Goal: Task Accomplishment & Management: Manage account settings

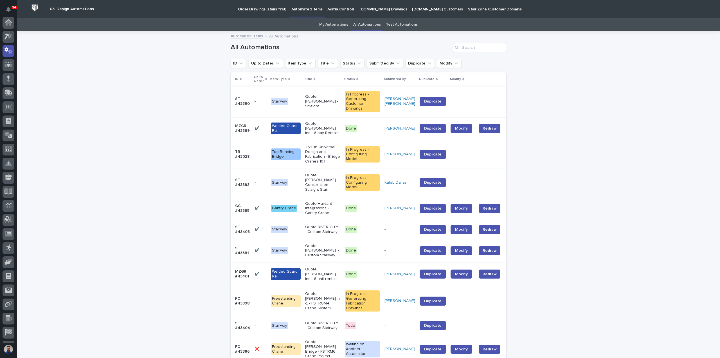
scroll to position [28, 0]
click at [337, 25] on link "My Automations" at bounding box center [333, 24] width 29 height 13
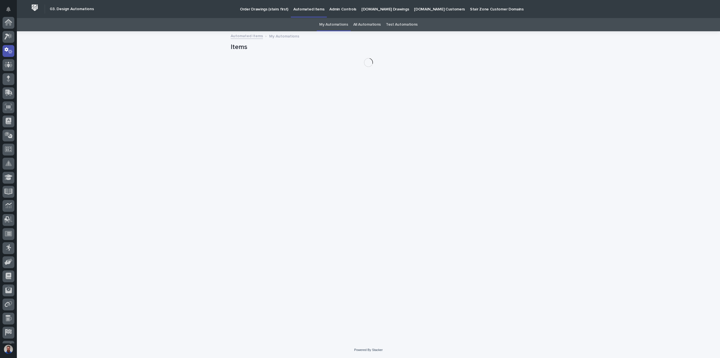
scroll to position [28, 0]
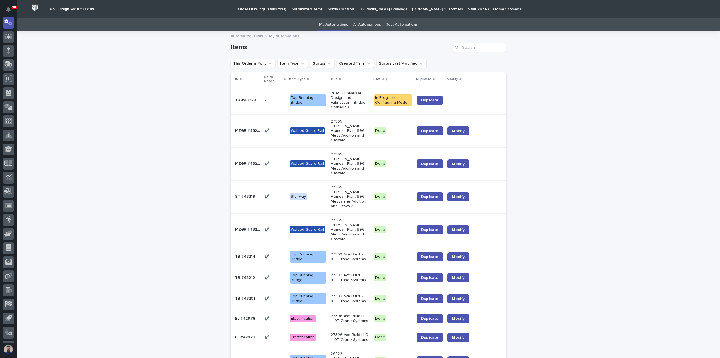
click at [366, 25] on link "All Automations" at bounding box center [367, 24] width 28 height 13
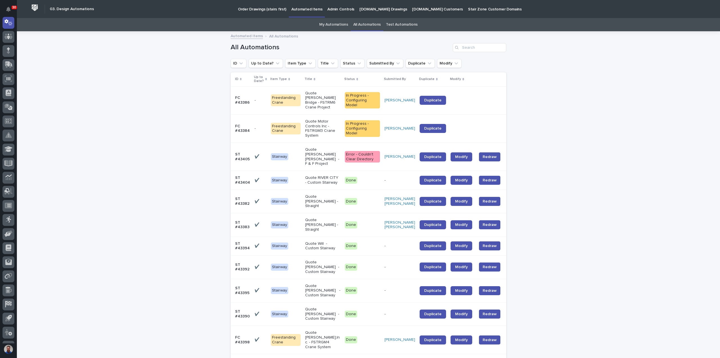
click at [368, 19] on link "All Automations" at bounding box center [367, 24] width 28 height 13
click at [338, 26] on link "My Automations" at bounding box center [333, 24] width 29 height 13
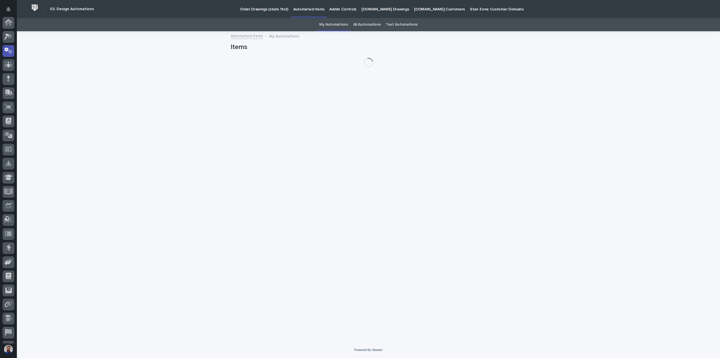
scroll to position [28, 0]
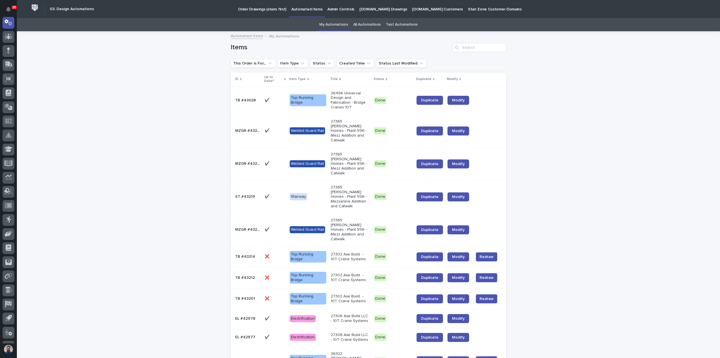
drag, startPoint x: 554, startPoint y: 111, endPoint x: 550, endPoint y: 109, distance: 4.3
drag, startPoint x: 218, startPoint y: 46, endPoint x: 256, endPoint y: 48, distance: 37.5
click at [256, 48] on h1 "Items" at bounding box center [341, 47] width 220 height 8
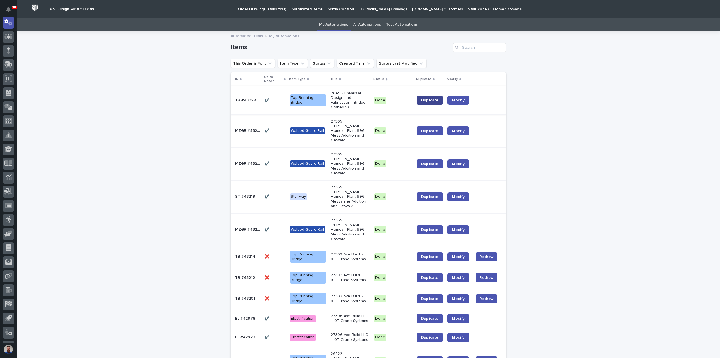
click at [432, 101] on span "Duplicate" at bounding box center [429, 100] width 17 height 4
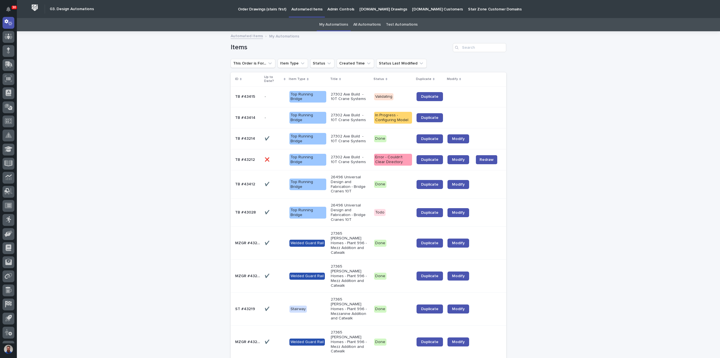
click at [387, 209] on p "Todo" at bounding box center [393, 212] width 38 height 7
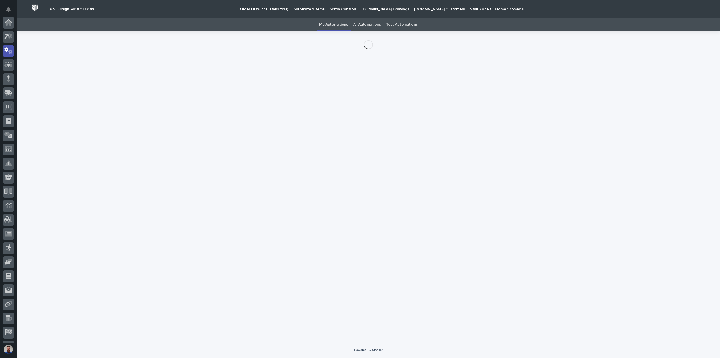
scroll to position [28, 0]
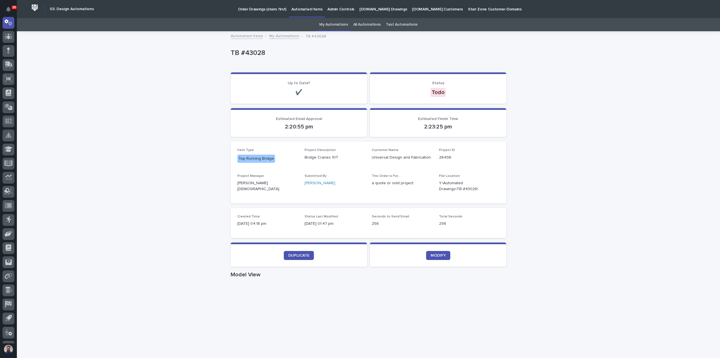
click at [126, 178] on div "Loading... Saving… Loading... Saving… TB #43028 TB #43028 Sorry, there was an e…" at bounding box center [369, 296] width 704 height 528
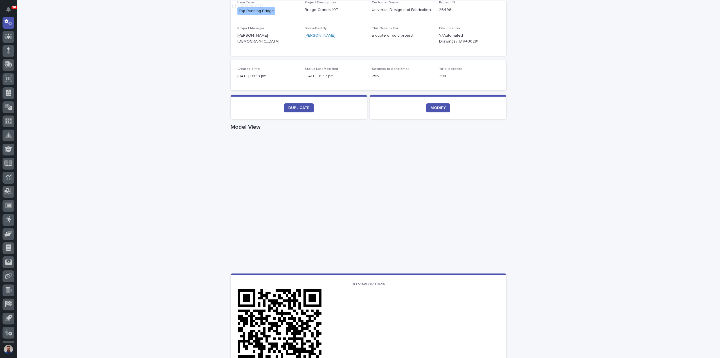
scroll to position [150, 0]
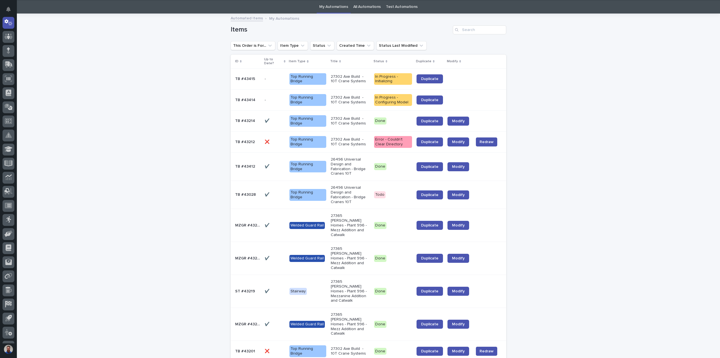
scroll to position [18, 0]
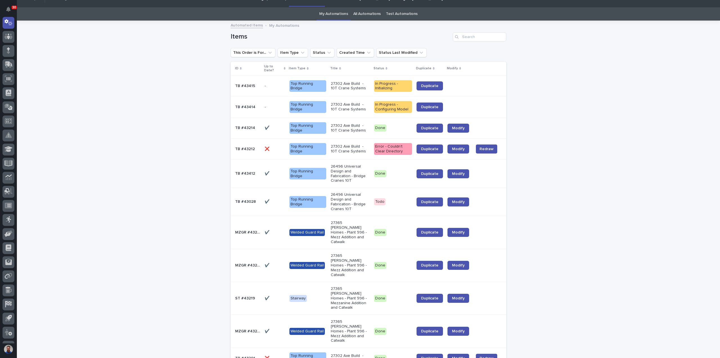
scroll to position [0, 0]
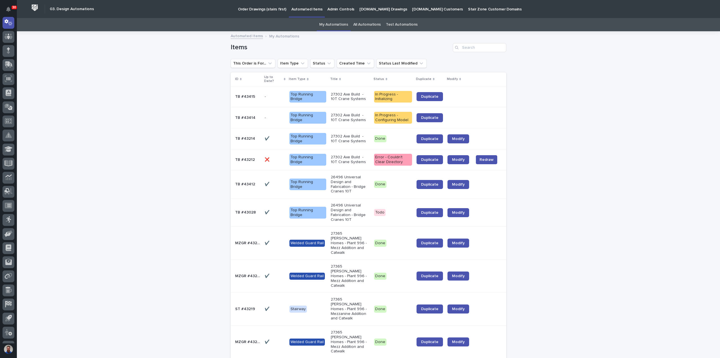
drag, startPoint x: 187, startPoint y: 169, endPoint x: 187, endPoint y: 161, distance: 7.9
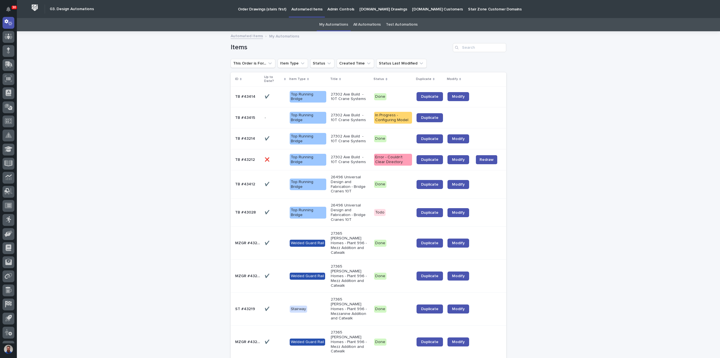
drag, startPoint x: 166, startPoint y: 184, endPoint x: 176, endPoint y: 335, distance: 151.7
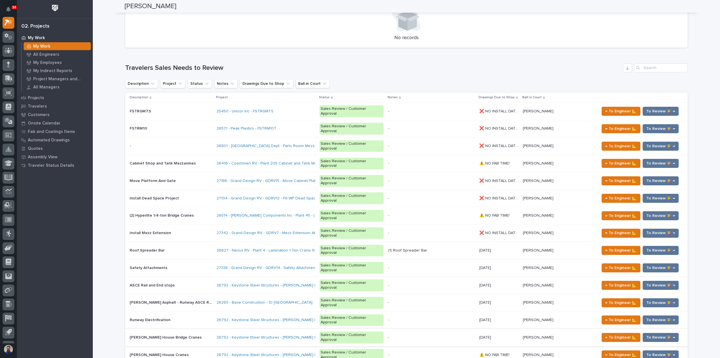
scroll to position [878, 0]
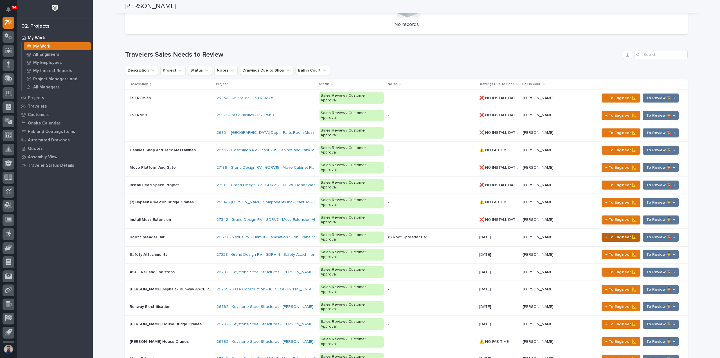
click at [602, 232] on button "← To Engineer 📐" at bounding box center [621, 236] width 39 height 9
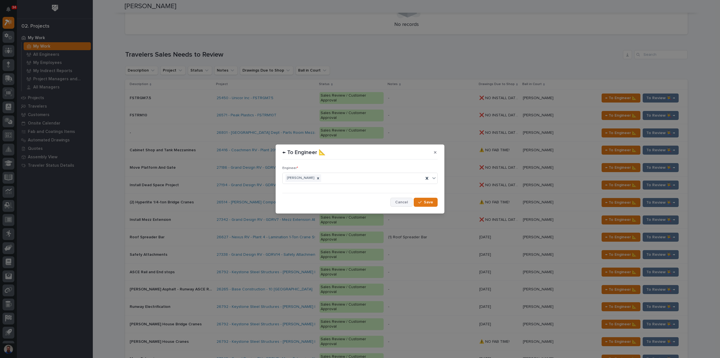
click at [405, 202] on span "Cancel" at bounding box center [401, 202] width 13 height 5
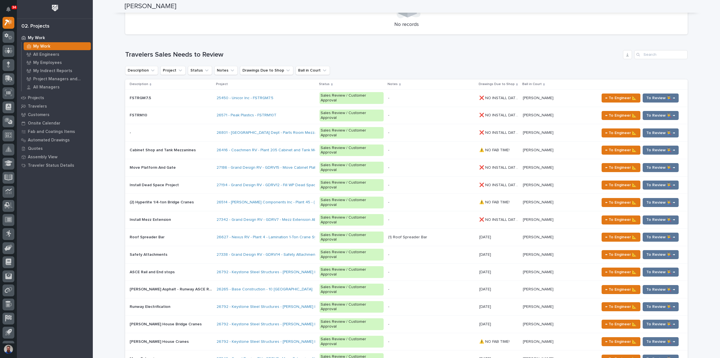
click at [419, 235] on div "(1) Roof Spreader Bar" at bounding box center [407, 237] width 39 height 5
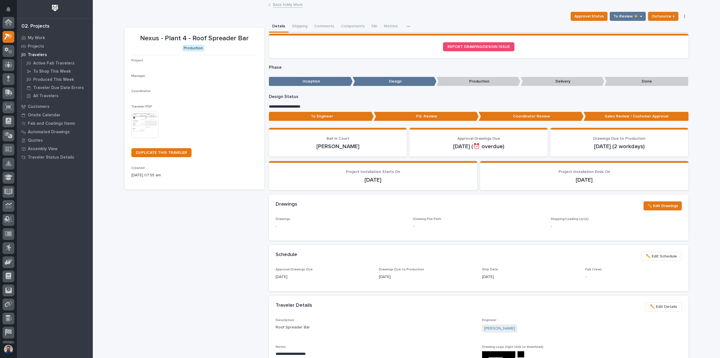
scroll to position [14, 0]
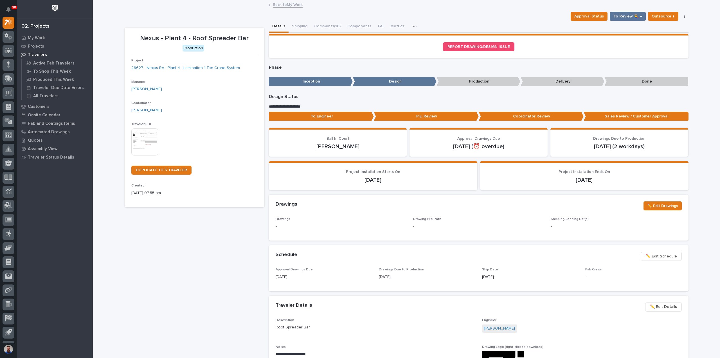
click at [338, 114] on p "To Engineer" at bounding box center [321, 116] width 105 height 9
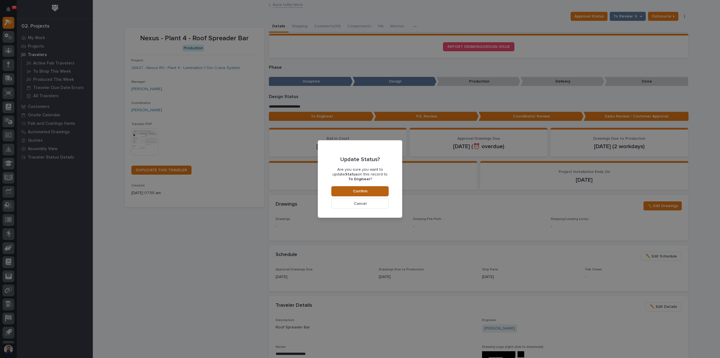
click at [354, 190] on span "Confirm" at bounding box center [360, 191] width 14 height 5
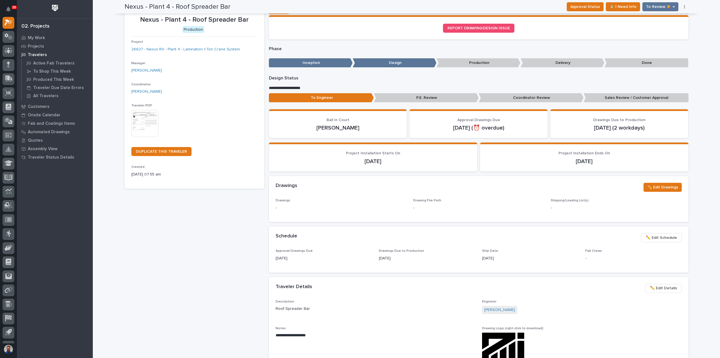
scroll to position [0, 0]
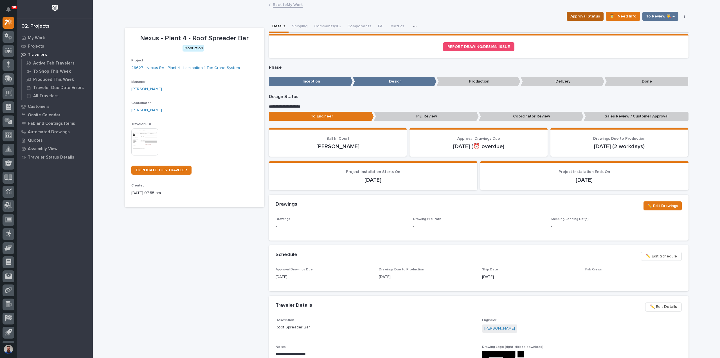
click at [584, 17] on span "Approval Status" at bounding box center [586, 16] width 30 height 7
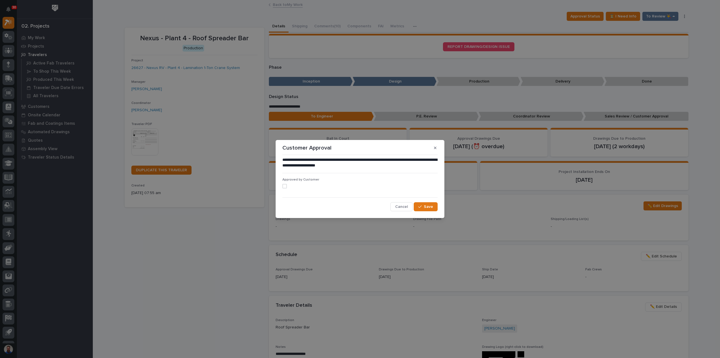
click at [285, 186] on span at bounding box center [285, 186] width 5 height 5
click at [434, 202] on div "**********" at bounding box center [360, 184] width 155 height 54
click at [430, 207] on span "Save" at bounding box center [428, 206] width 9 height 5
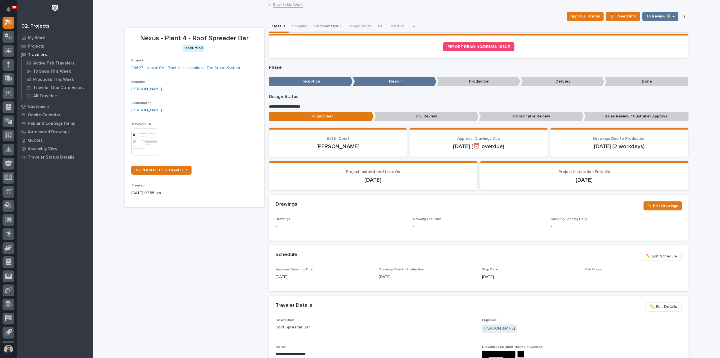
click at [321, 28] on button "Comments (10)" at bounding box center [327, 27] width 33 height 12
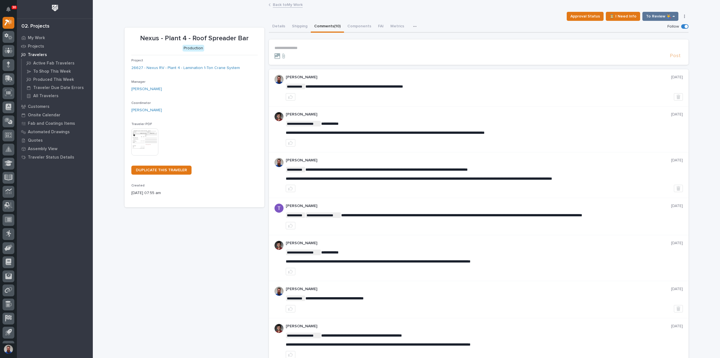
click at [308, 47] on p "**********" at bounding box center [479, 48] width 409 height 5
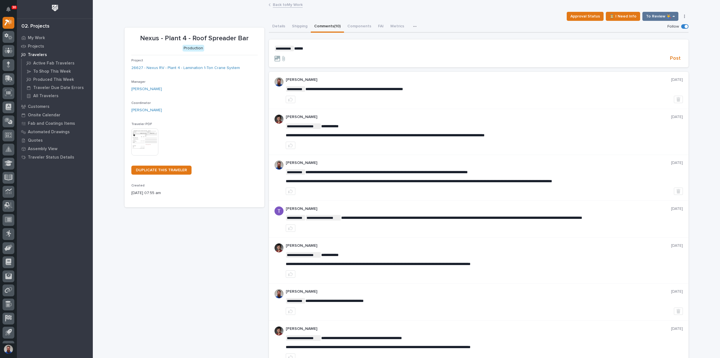
click at [315, 48] on p "**********" at bounding box center [479, 49] width 409 height 6
click at [674, 55] on span "Post" at bounding box center [675, 58] width 11 height 6
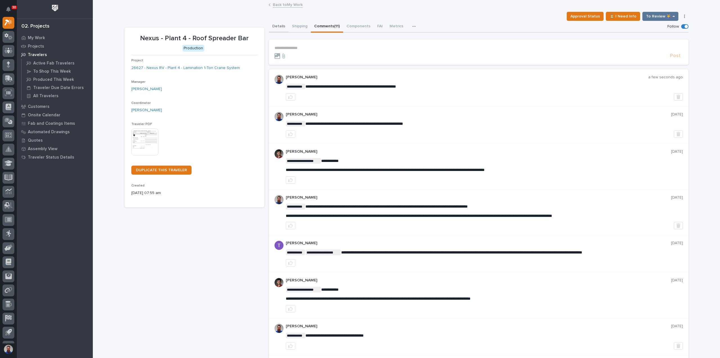
click at [279, 26] on button "Details" at bounding box center [279, 27] width 20 height 12
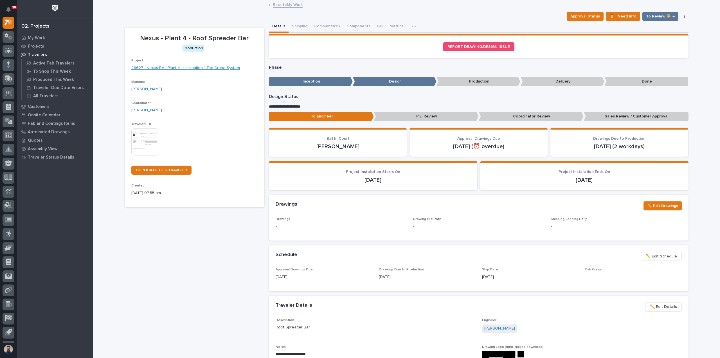
click at [173, 69] on link "26627 - Nexus RV - Plant 4 - Lamination 1-Ton Crane System" at bounding box center [185, 68] width 109 height 6
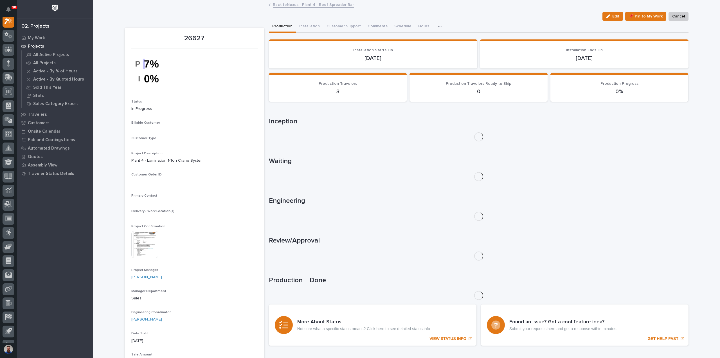
scroll to position [14, 0]
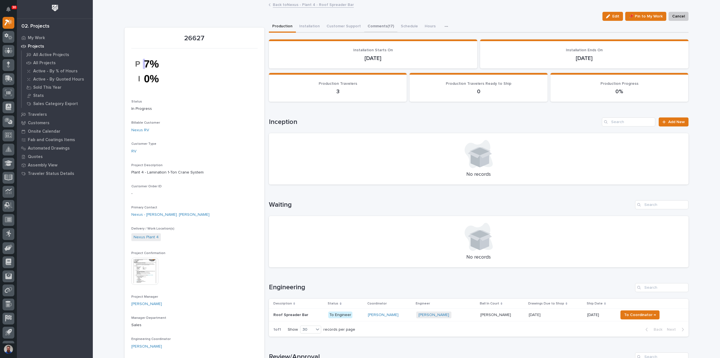
click at [378, 26] on button "Comments (17)" at bounding box center [380, 27] width 33 height 12
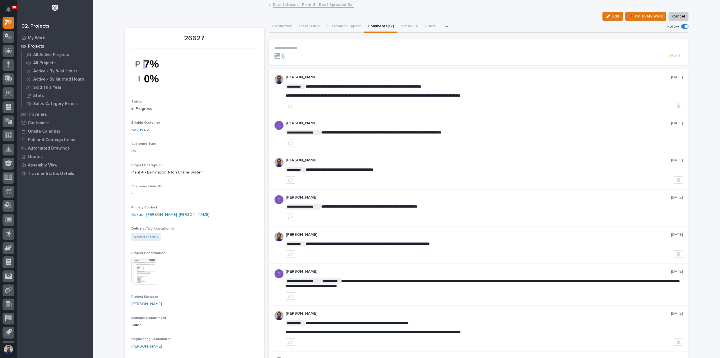
click at [319, 46] on p "**********" at bounding box center [479, 48] width 409 height 5
click at [319, 47] on p "**********" at bounding box center [479, 48] width 409 height 5
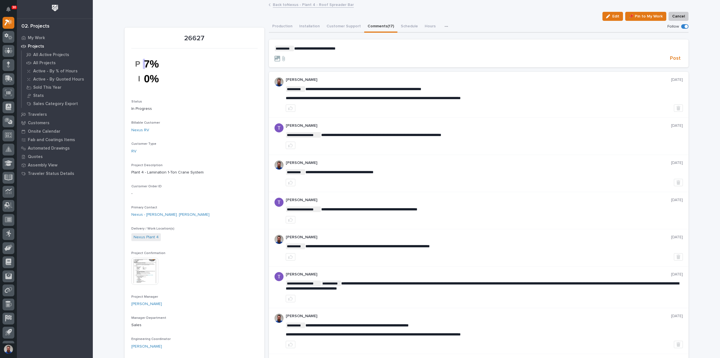
click at [294, 46] on p "**********" at bounding box center [479, 49] width 409 height 6
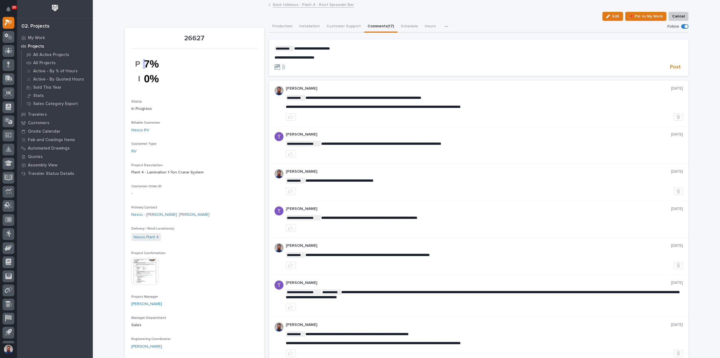
click at [297, 58] on span "**********" at bounding box center [295, 57] width 40 height 4
click at [674, 66] on span "Post" at bounding box center [675, 67] width 11 height 6
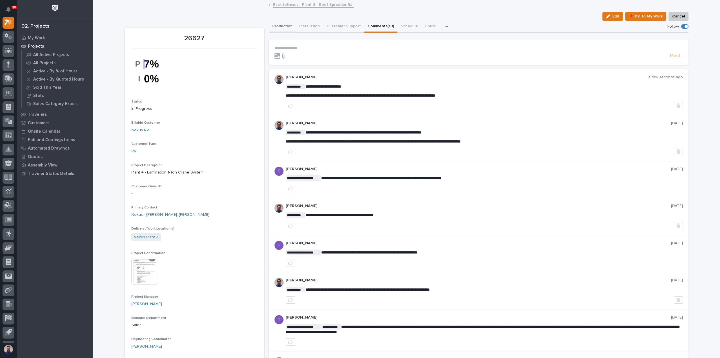
click at [281, 27] on button "Production" at bounding box center [282, 27] width 27 height 12
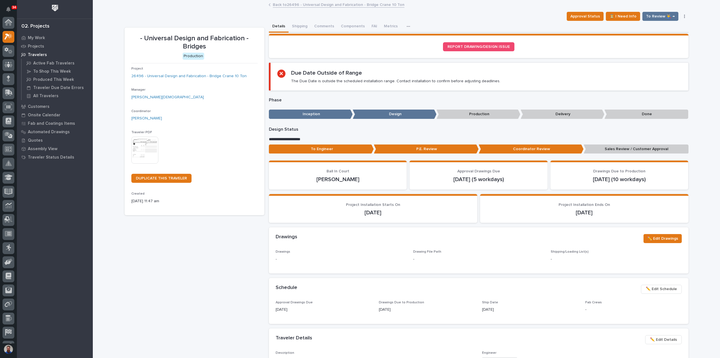
scroll to position [14, 0]
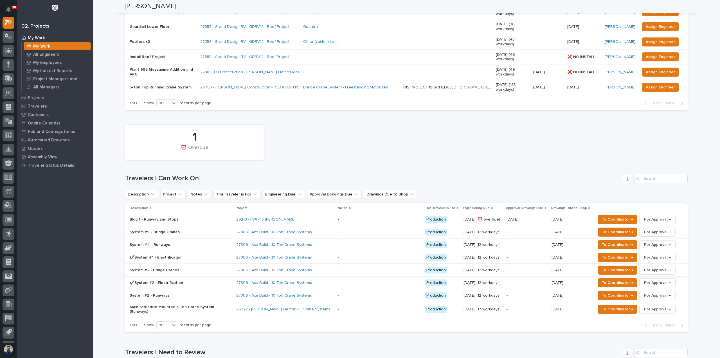
scroll to position [300, 0]
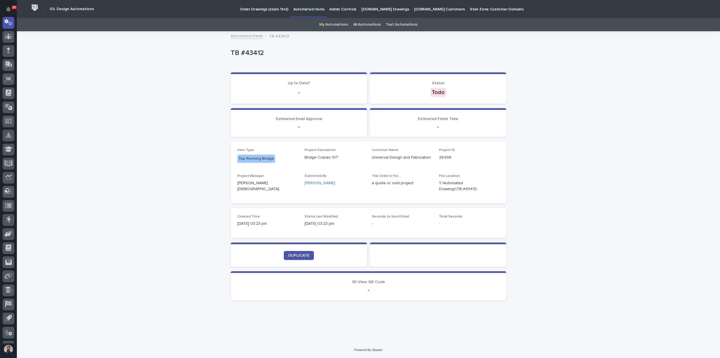
click at [367, 28] on link "All Automations" at bounding box center [367, 24] width 28 height 13
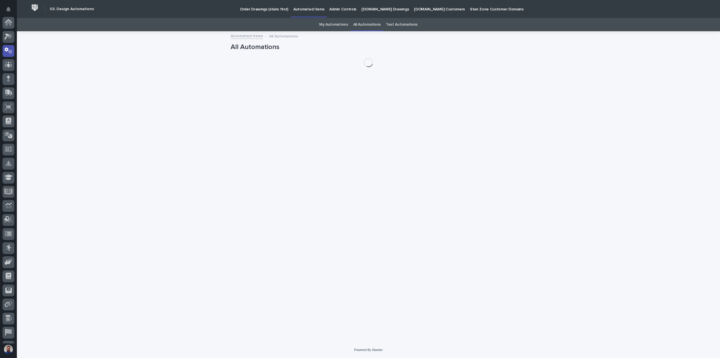
scroll to position [28, 0]
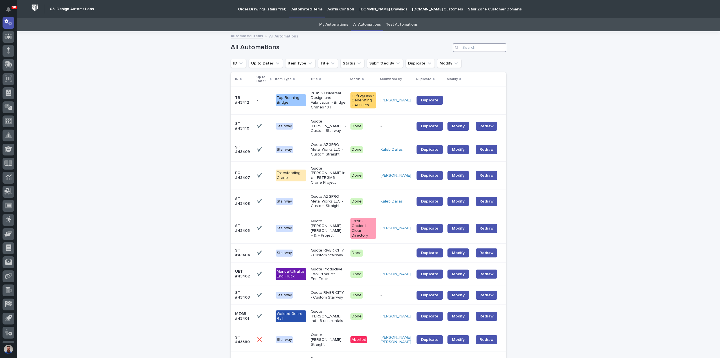
click at [476, 50] on input "Search" at bounding box center [479, 47] width 53 height 9
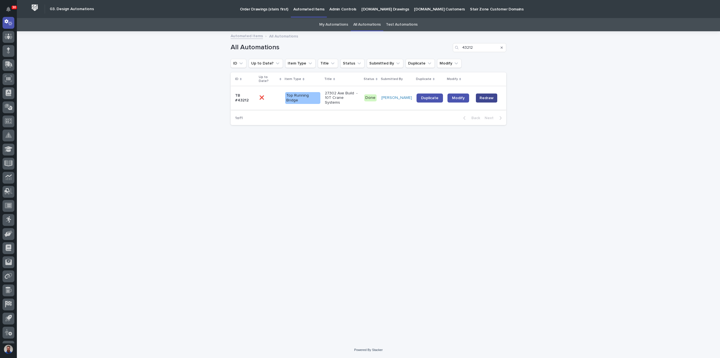
click at [486, 95] on span "Redraw" at bounding box center [487, 98] width 14 height 6
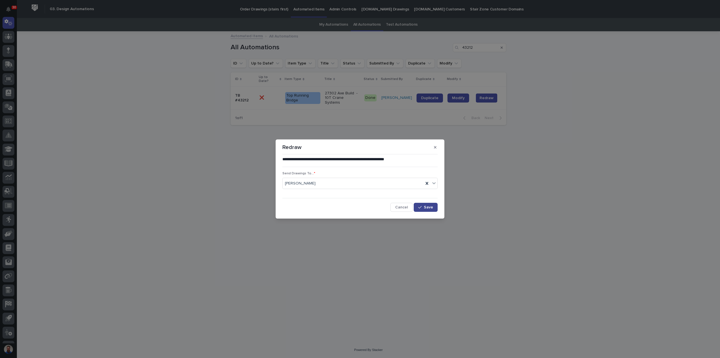
click at [431, 208] on span "Save" at bounding box center [428, 207] width 9 height 4
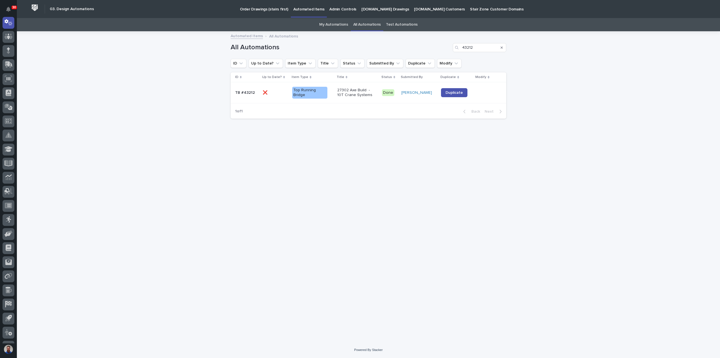
click at [468, 151] on div "Loading... Saving… Loading... Saving… All Automations 43212 ID Up to Date? Item…" at bounding box center [368, 180] width 281 height 296
click at [481, 48] on input "43212" at bounding box center [479, 47] width 53 height 9
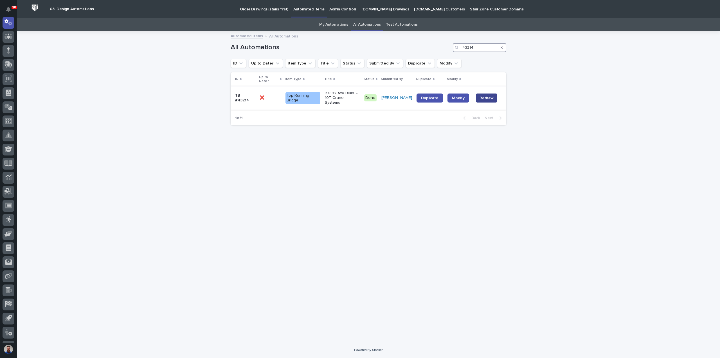
type input "43214"
click at [492, 95] on span "Redraw" at bounding box center [487, 98] width 14 height 6
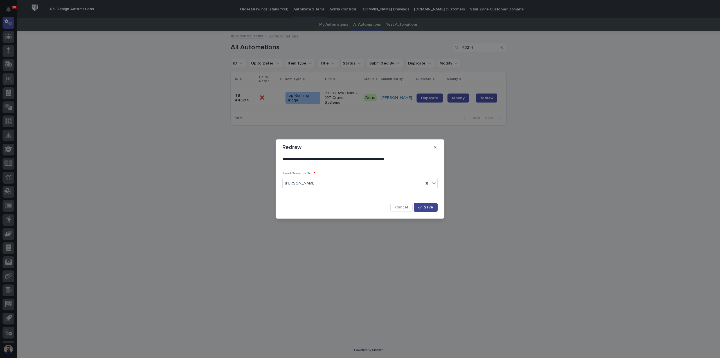
click at [429, 208] on span "Save" at bounding box center [428, 207] width 9 height 4
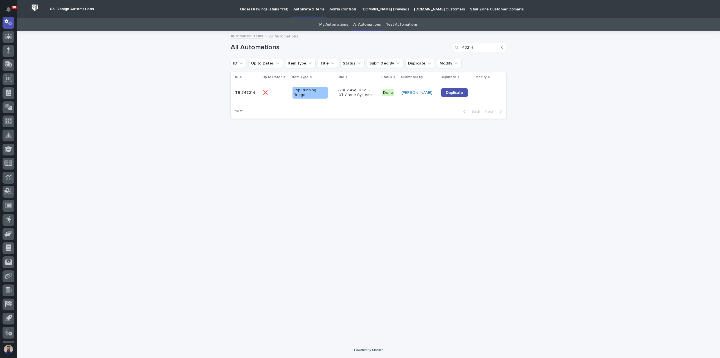
click at [503, 47] on div "Search" at bounding box center [502, 47] width 9 height 9
click at [500, 47] on div "Search" at bounding box center [502, 47] width 9 height 9
click at [503, 48] on icon "Search" at bounding box center [502, 47] width 2 height 2
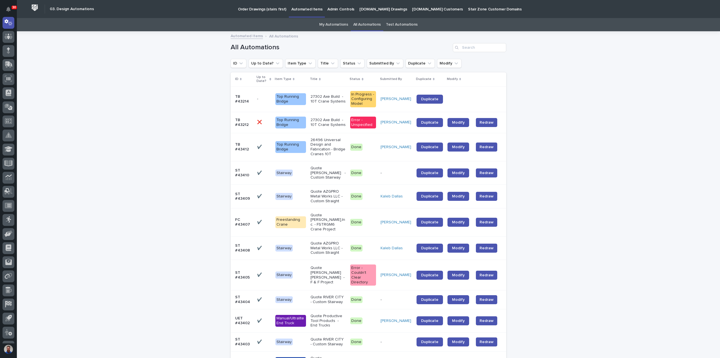
click at [478, 54] on div "All Automations" at bounding box center [369, 45] width 276 height 27
click at [474, 46] on input "Search" at bounding box center [479, 47] width 53 height 9
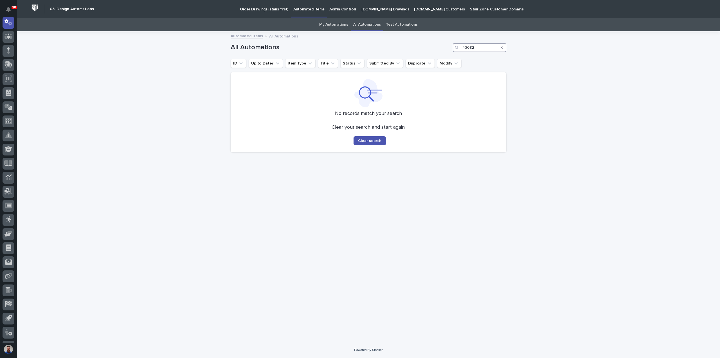
click at [479, 48] on input "43082" at bounding box center [479, 47] width 53 height 9
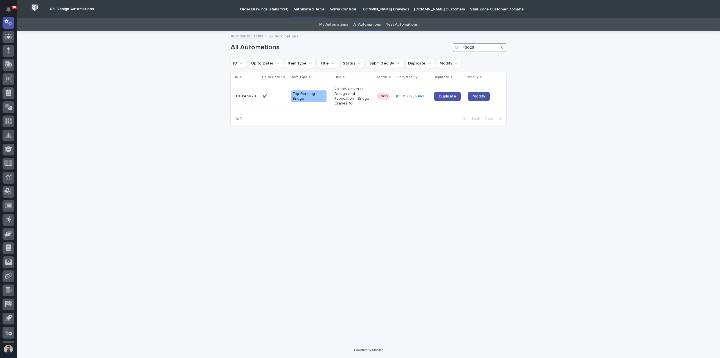
type input "43028"
click at [384, 195] on div "Loading... Saving… Loading... Saving… All Automations 43028 ID Up to Date? Item…" at bounding box center [368, 180] width 281 height 296
click at [332, 23] on link "My Automations" at bounding box center [333, 24] width 29 height 13
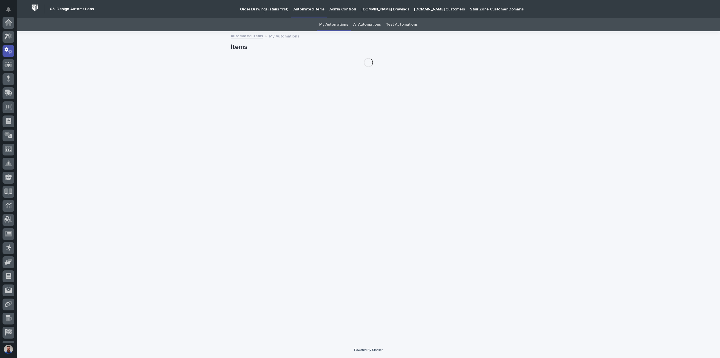
scroll to position [28, 0]
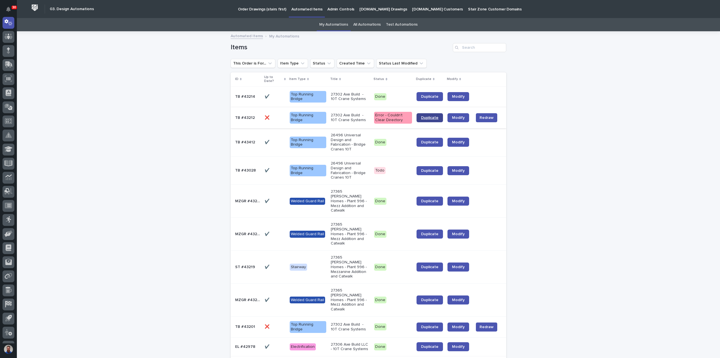
click at [432, 116] on span "Duplicate" at bounding box center [429, 118] width 17 height 4
click at [431, 96] on span "Duplicate" at bounding box center [429, 97] width 17 height 4
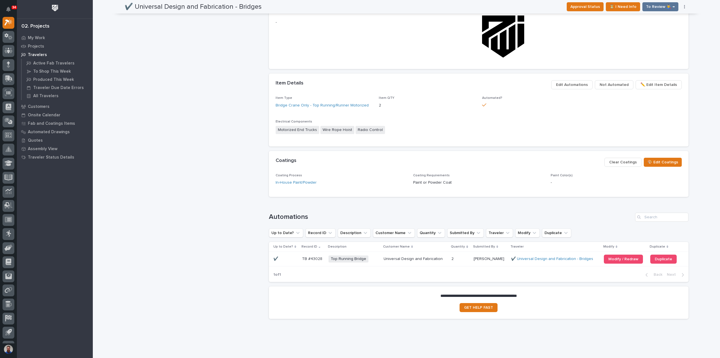
scroll to position [375, 0]
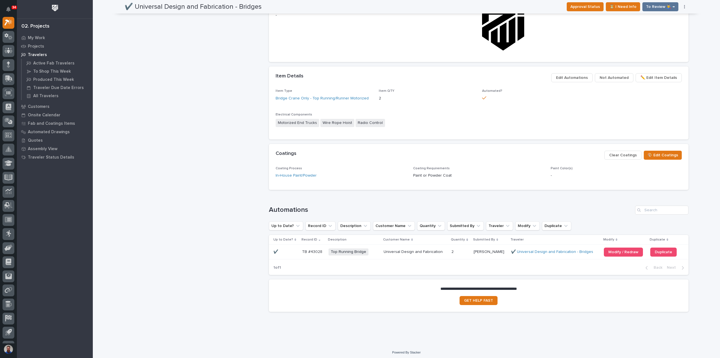
click at [651, 77] on span "✏️ Edit Item Details" at bounding box center [659, 77] width 37 height 7
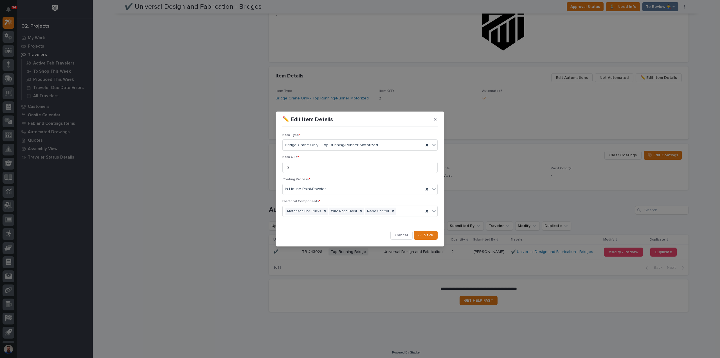
click at [435, 121] on icon "button" at bounding box center [435, 119] width 3 height 4
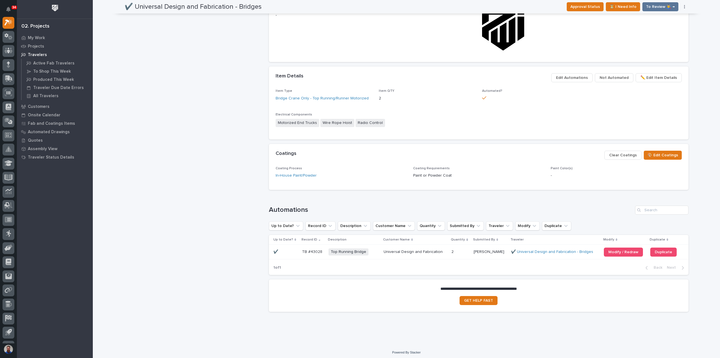
click at [576, 79] on span "Edit Automations" at bounding box center [572, 77] width 32 height 7
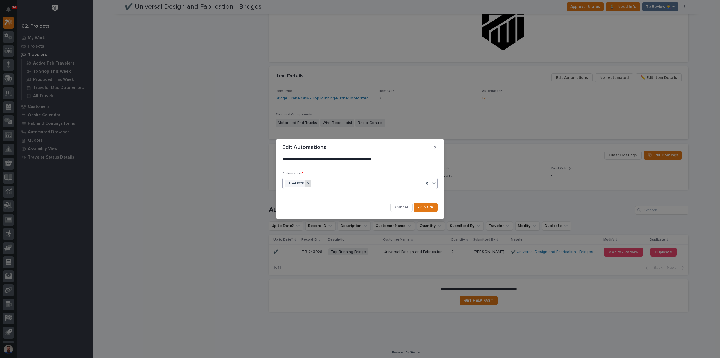
click at [308, 183] on icon at bounding box center [309, 183] width 2 height 2
click at [300, 184] on input "text" at bounding box center [300, 183] width 1 height 5
type input "*****"
click at [308, 193] on div "TB #43412" at bounding box center [360, 194] width 155 height 10
click at [424, 205] on span "Save" at bounding box center [428, 207] width 9 height 5
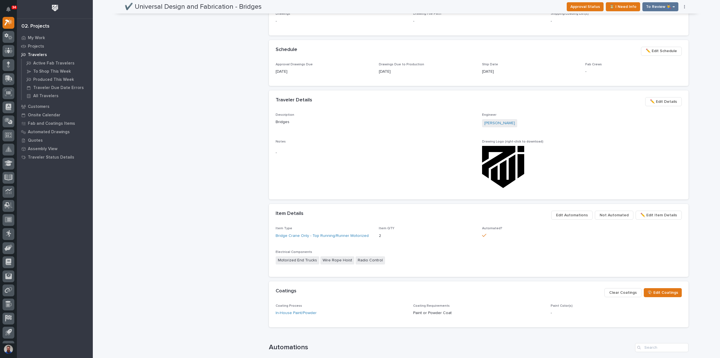
scroll to position [0, 0]
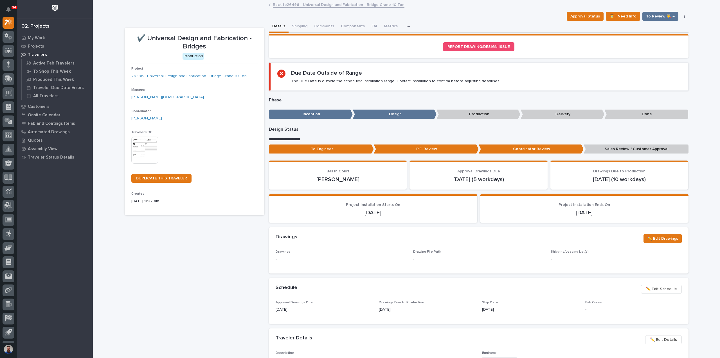
click at [621, 144] on p "Sales Review / Customer Approval" at bounding box center [636, 148] width 105 height 9
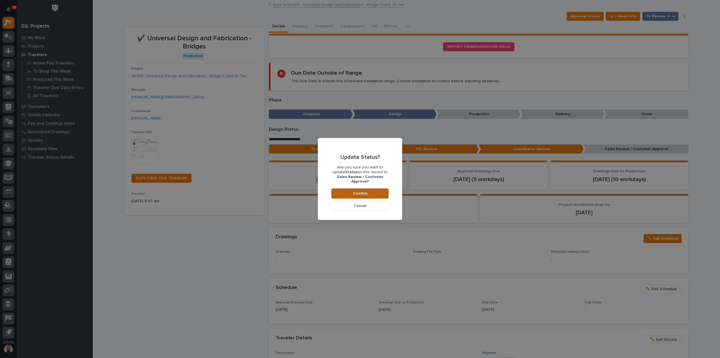
click at [357, 188] on button "Confirm" at bounding box center [360, 193] width 57 height 10
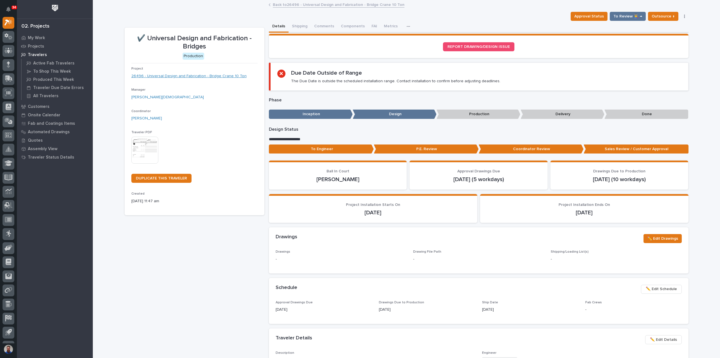
click at [218, 77] on link "26496 - Universal Design and Fabrication - Bridge Crane 10 Ton" at bounding box center [188, 76] width 115 height 6
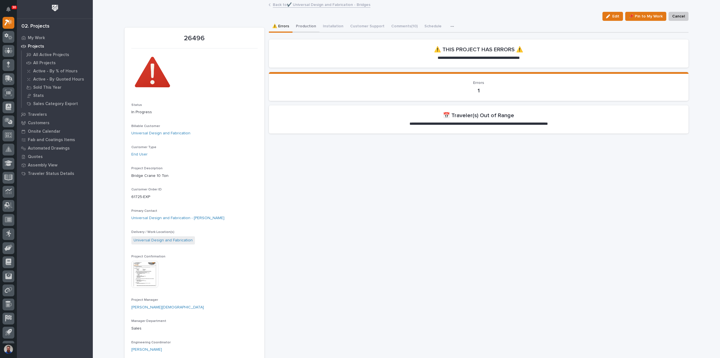
click at [312, 29] on button "Production" at bounding box center [306, 27] width 27 height 12
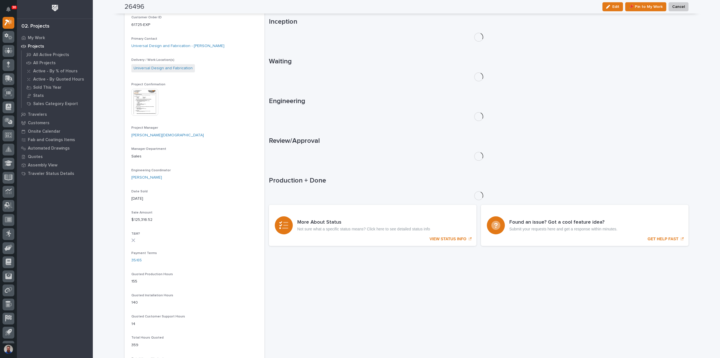
scroll to position [187, 0]
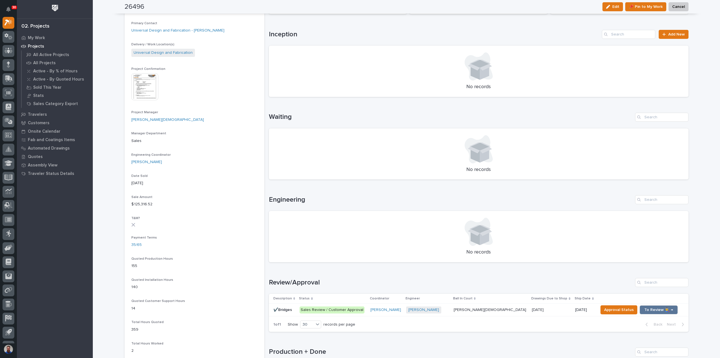
click at [604, 282] on h1 "Review/Approval" at bounding box center [451, 282] width 364 height 8
click at [604, 309] on span "Approval Status" at bounding box center [619, 309] width 30 height 7
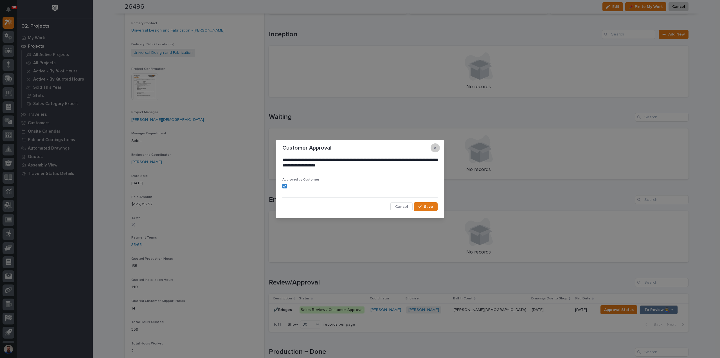
click at [435, 148] on icon "button" at bounding box center [435, 148] width 3 height 4
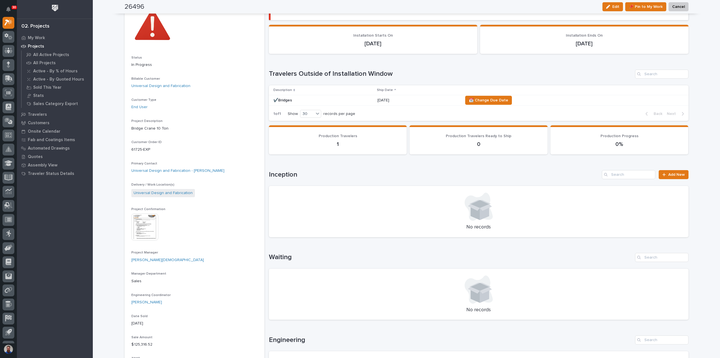
scroll to position [0, 0]
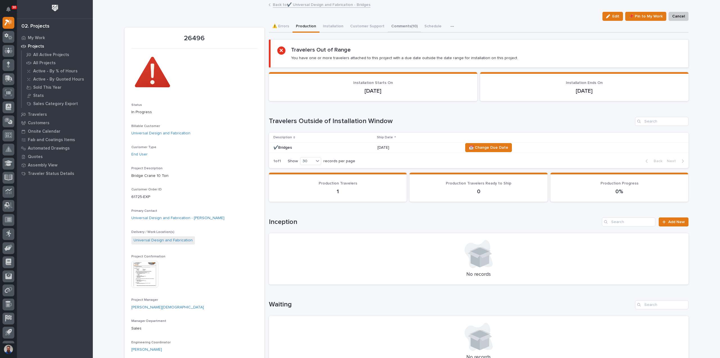
click at [397, 23] on button "Comments (10)" at bounding box center [404, 27] width 33 height 12
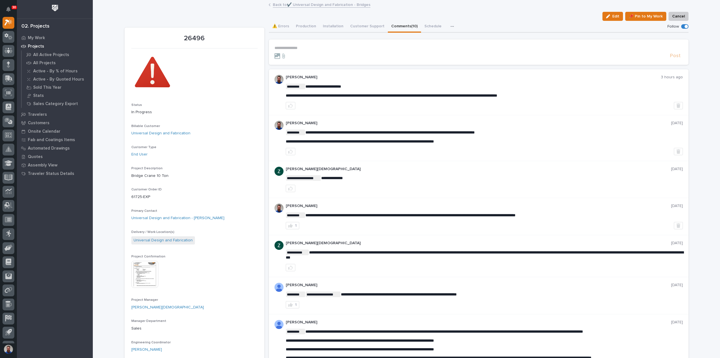
click at [328, 46] on p "**********" at bounding box center [479, 48] width 409 height 5
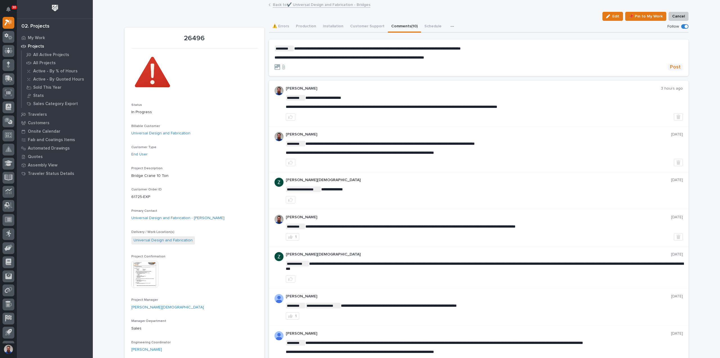
click at [670, 64] on span "Post" at bounding box center [675, 67] width 11 height 6
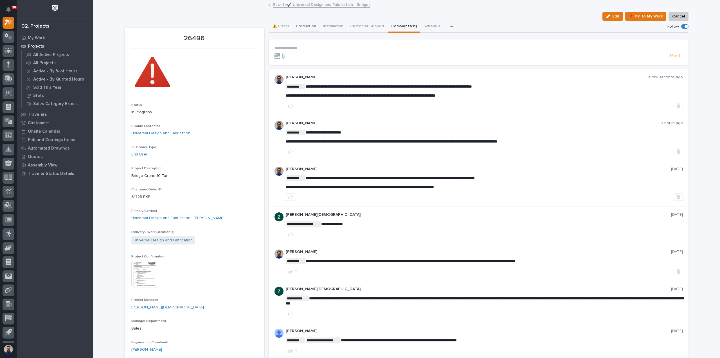
click at [306, 26] on button "Production" at bounding box center [306, 27] width 27 height 12
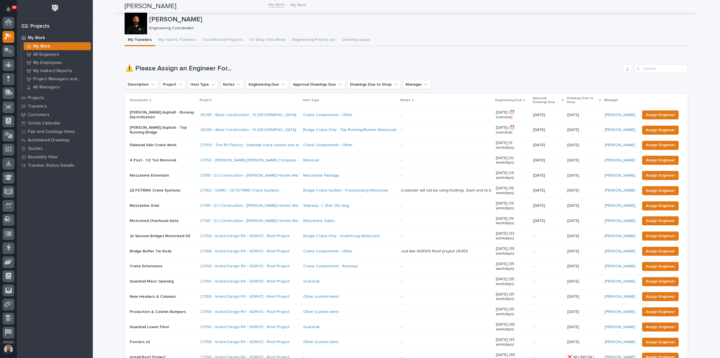
scroll to position [14, 0]
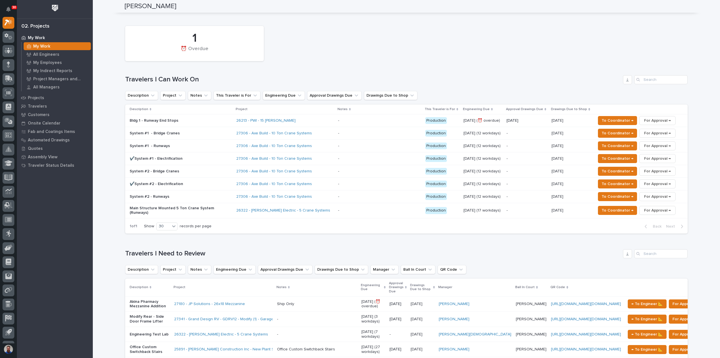
scroll to position [488, 0]
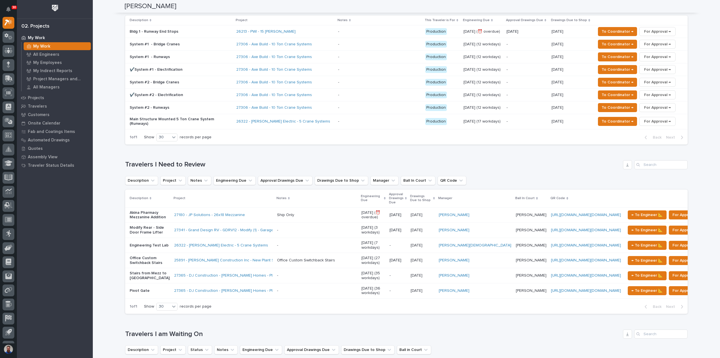
drag, startPoint x: 106, startPoint y: 239, endPoint x: 110, endPoint y: 248, distance: 9.7
click at [106, 239] on div "Loading... Saving… Loading... Saving… Weston Hochstetler Weston Hochstetler Eng…" at bounding box center [407, 349] width 628 height 1673
drag, startPoint x: 107, startPoint y: 216, endPoint x: 107, endPoint y: 220, distance: 3.1
click at [107, 216] on div "Loading... Saving… Loading... Saving… Weston Hochstetler Weston Hochstetler Eng…" at bounding box center [407, 349] width 628 height 1673
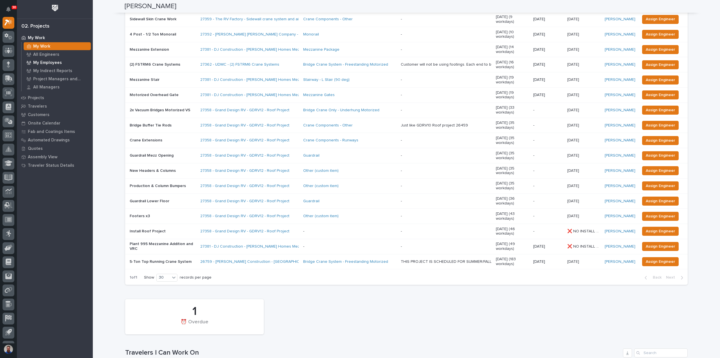
scroll to position [75, 0]
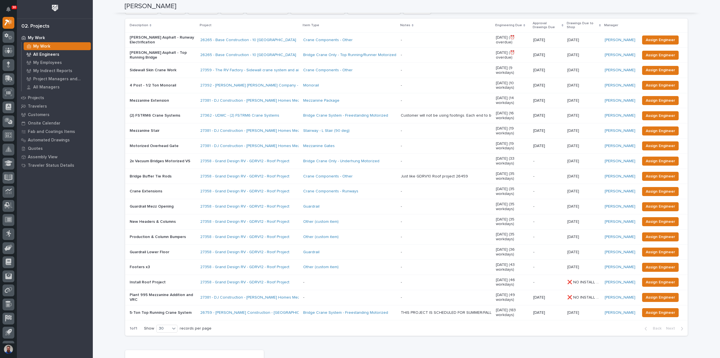
click at [50, 58] on div "All Engineers" at bounding box center [57, 54] width 67 height 8
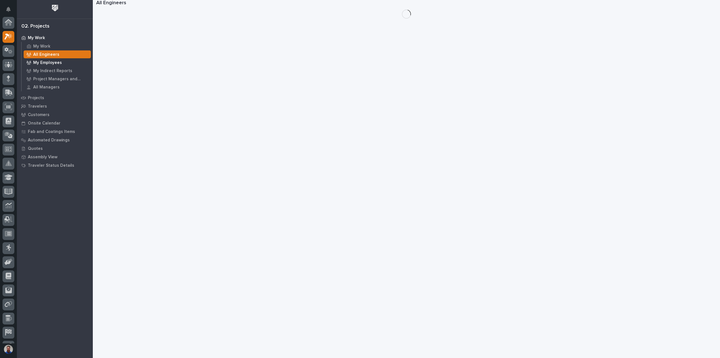
scroll to position [14, 0]
click at [52, 59] on div "My Employees" at bounding box center [57, 63] width 67 height 8
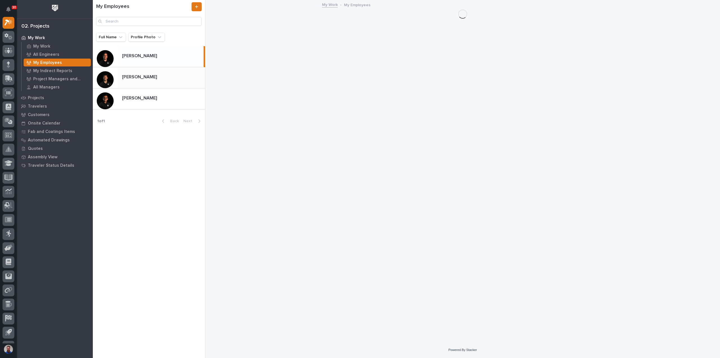
click at [151, 73] on div "Nate Rulli Nate Rulli" at bounding box center [162, 77] width 88 height 11
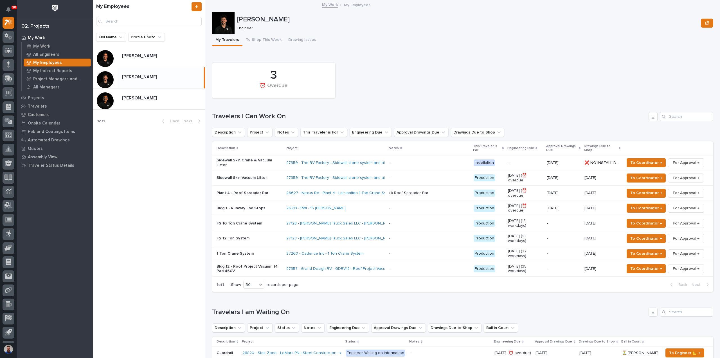
click at [331, 156] on td "27359 - The RV Factory - Sidewall crane system and air lifter" at bounding box center [335, 162] width 103 height 15
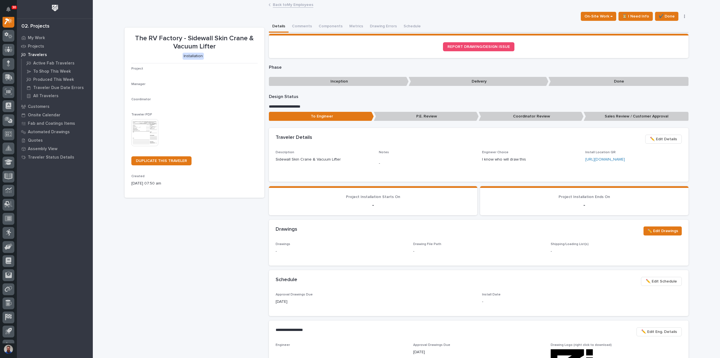
scroll to position [14, 0]
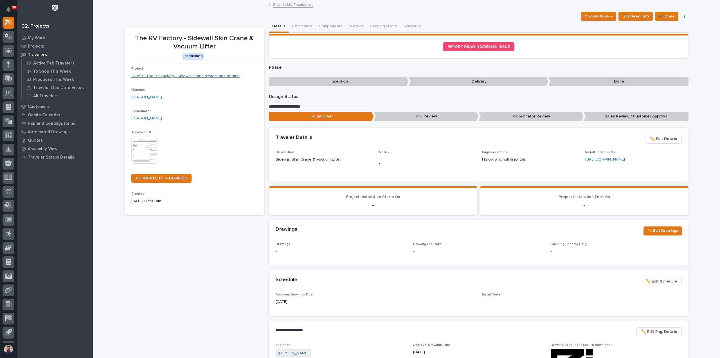
click at [158, 78] on link "27359 - The RV Factory - Sidewall crane system and air lifter" at bounding box center [185, 76] width 109 height 6
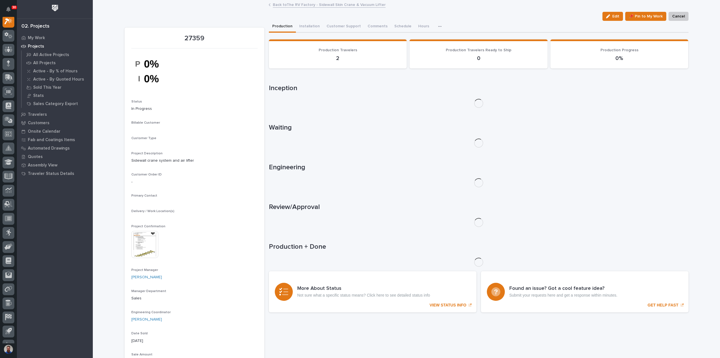
scroll to position [14, 0]
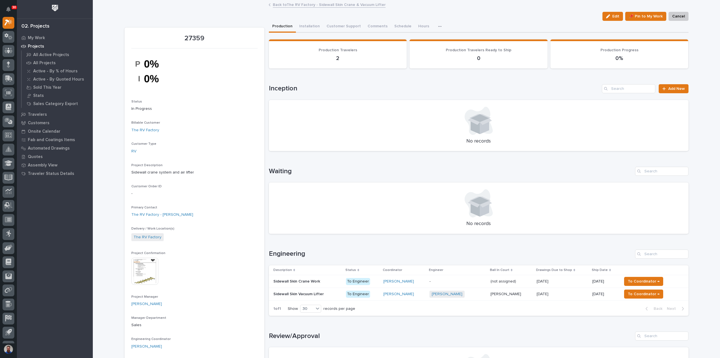
click at [453, 283] on p "-" at bounding box center [458, 281] width 57 height 5
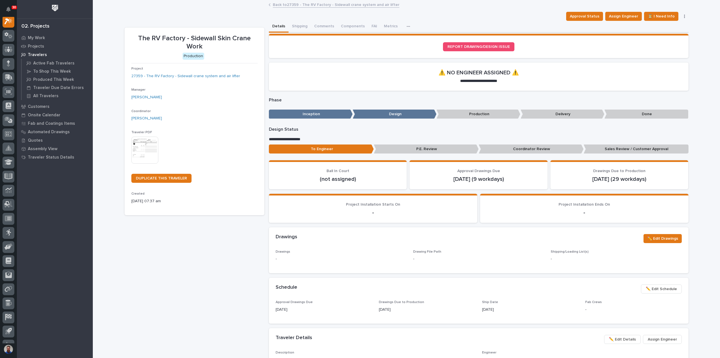
scroll to position [14, 0]
click at [323, 28] on button "Comments (1)" at bounding box center [326, 27] width 31 height 12
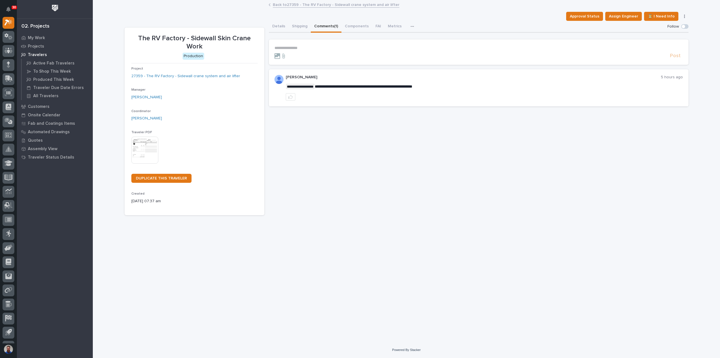
click at [408, 86] on div "**********" at bounding box center [484, 88] width 397 height 26
click at [408, 86] on span "**********" at bounding box center [370, 86] width 98 height 4
click at [278, 27] on button "Details" at bounding box center [279, 27] width 20 height 12
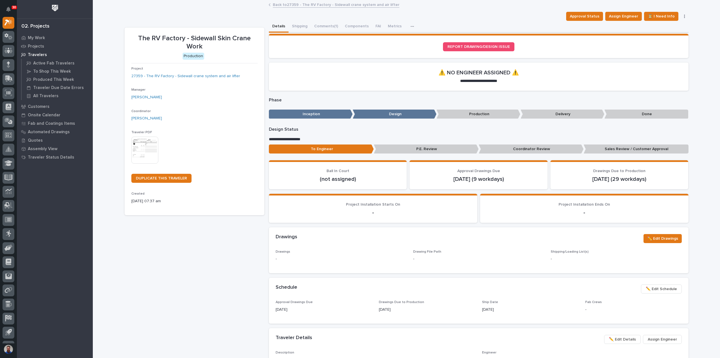
click at [165, 256] on div "The RV Factory - Sidewall Skin Crane Work Production Project 27359 - The RV Fac…" at bounding box center [195, 315] width 140 height 575
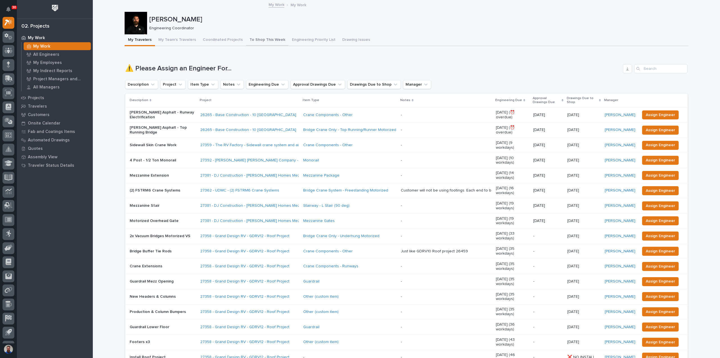
click at [263, 41] on button "To Shop This Week" at bounding box center [267, 40] width 42 height 12
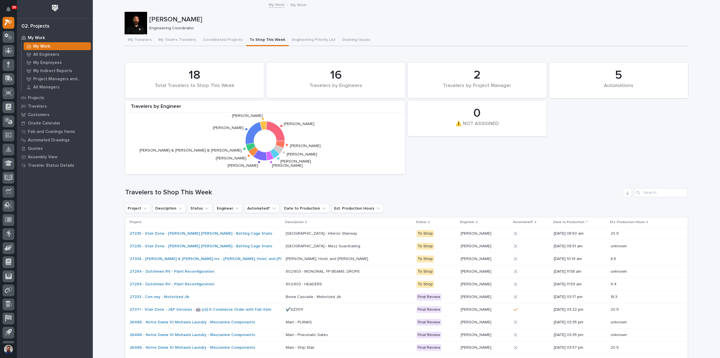
click at [135, 41] on button "My Travelers" at bounding box center [140, 40] width 30 height 12
